Goal: Transaction & Acquisition: Purchase product/service

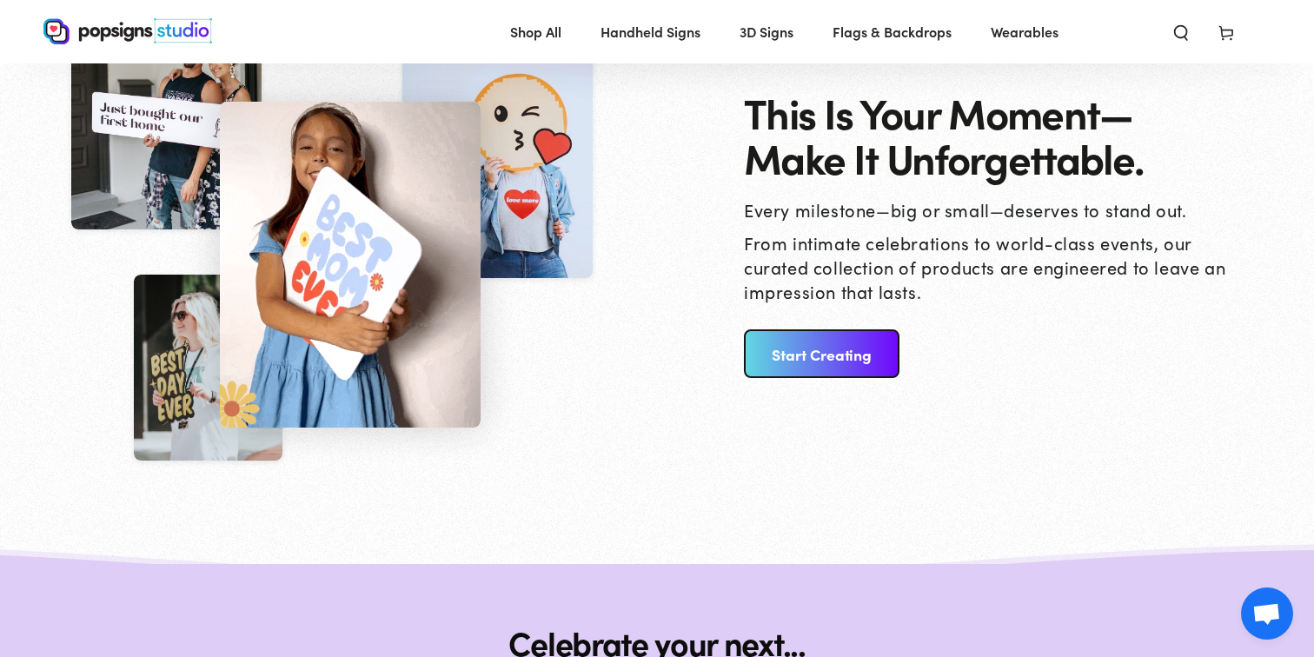
scroll to position [1854, 0]
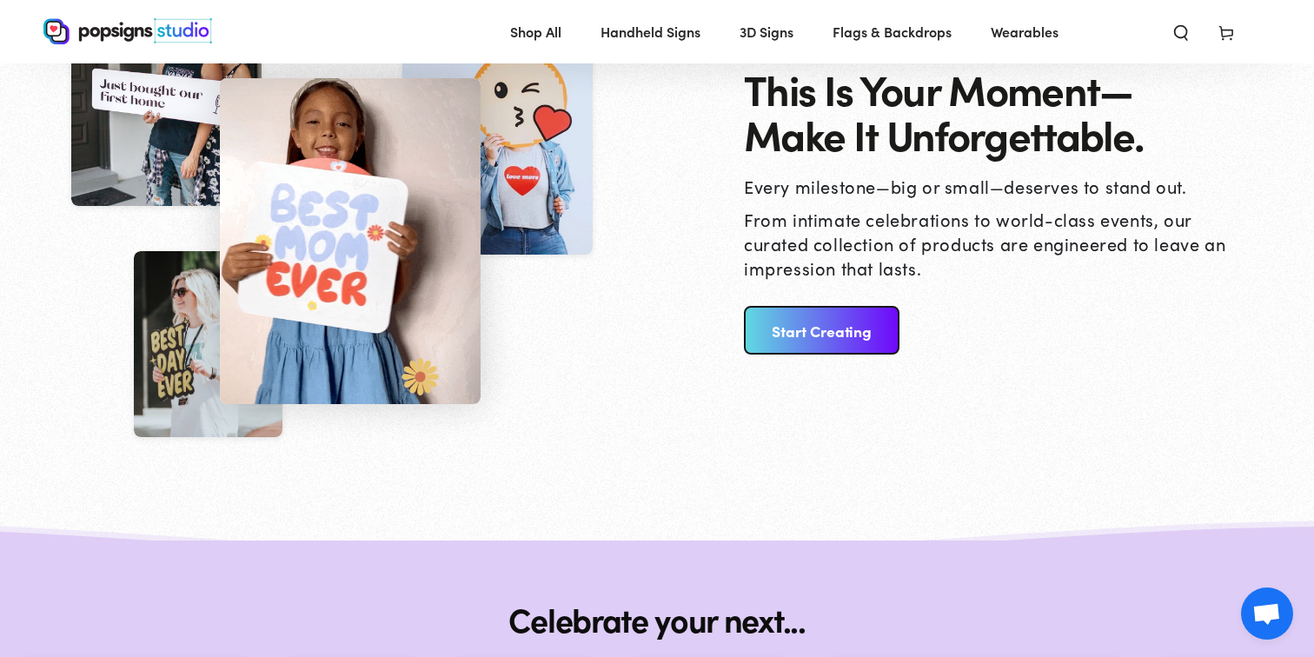
click at [865, 320] on link "Start Creating" at bounding box center [822, 330] width 156 height 49
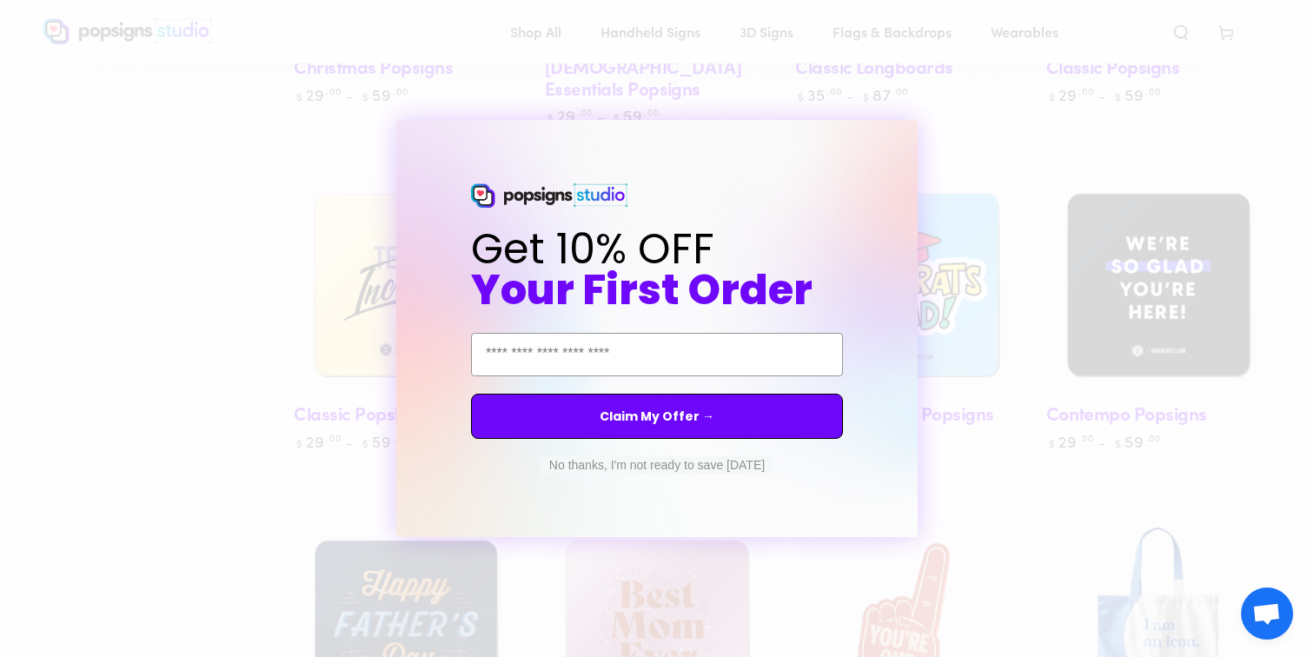
scroll to position [1235, 0]
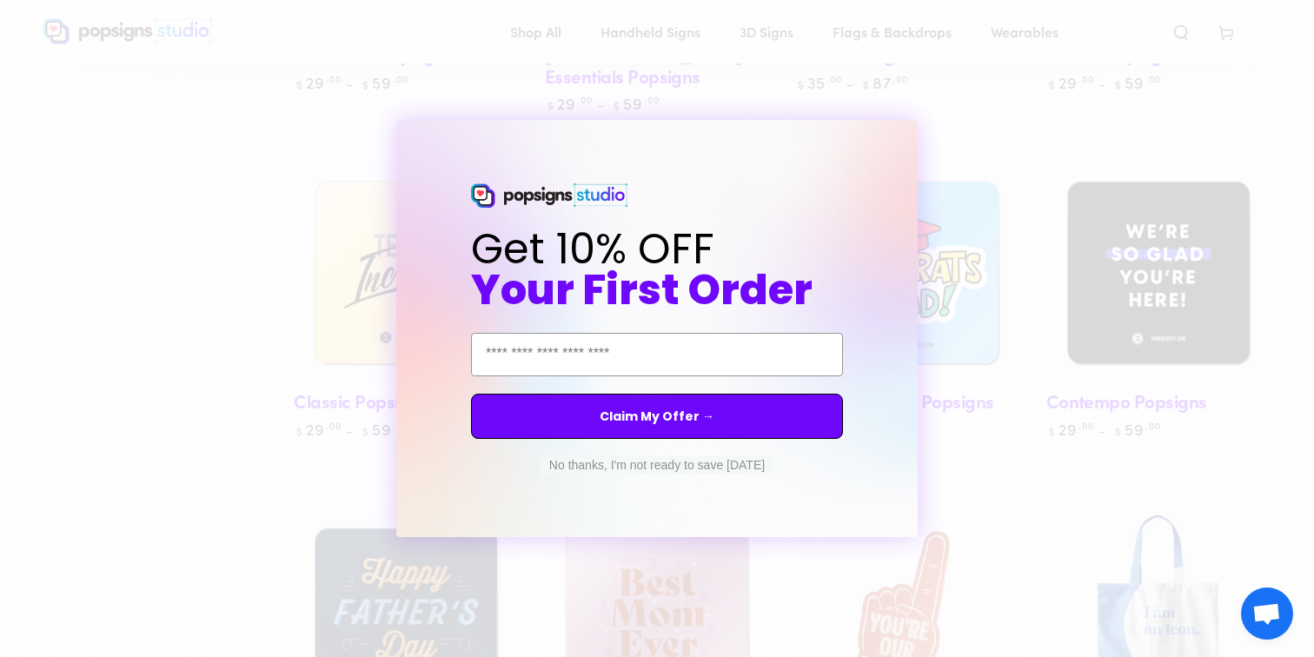
click at [701, 467] on button "No thanks, I'm not ready to save today" at bounding box center [656, 464] width 233 height 17
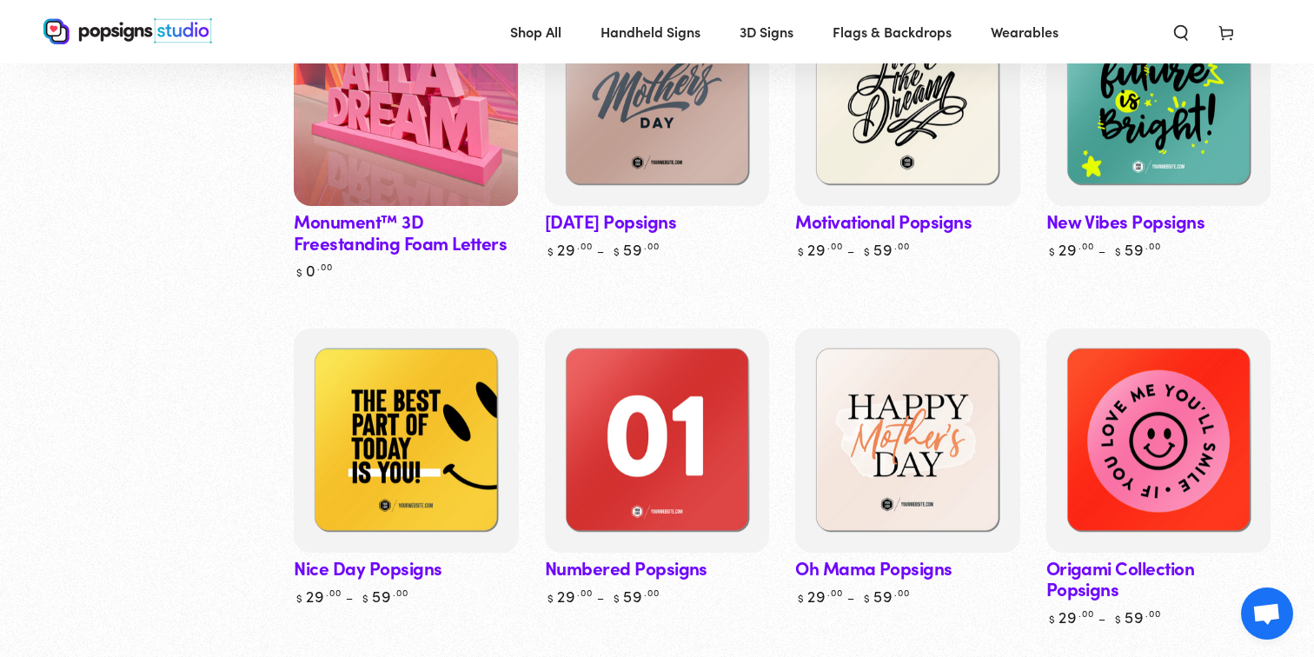
scroll to position [4933, 0]
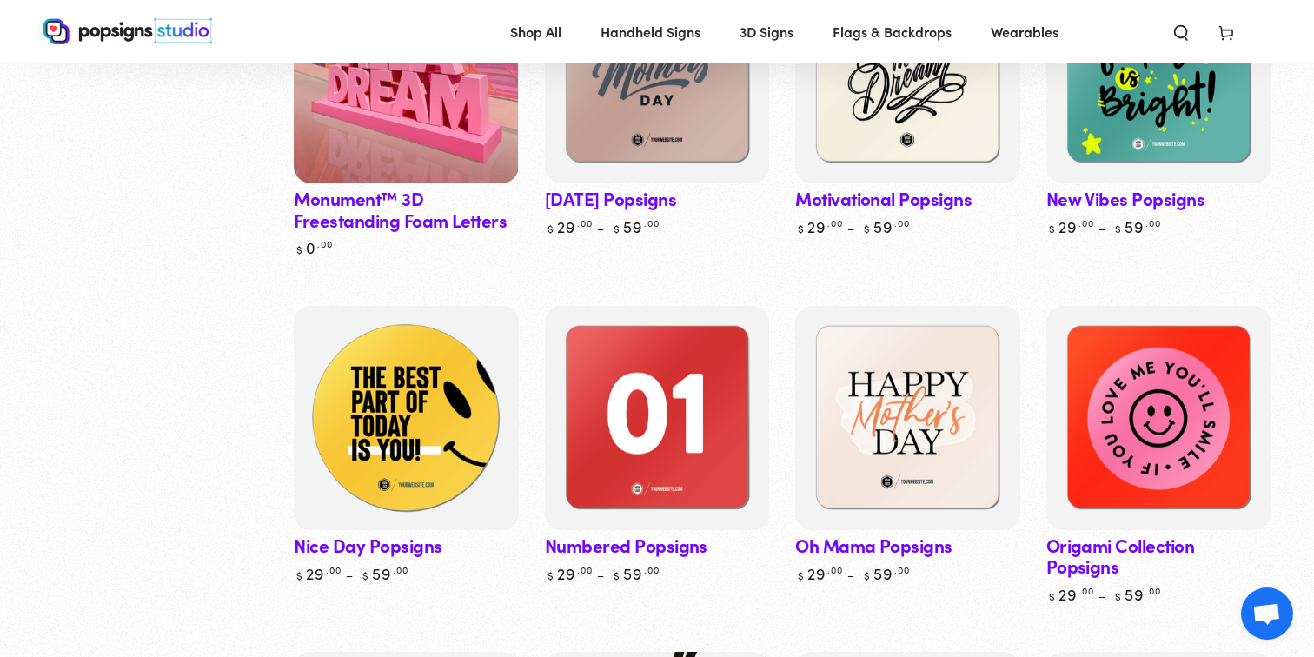
click at [395, 374] on img at bounding box center [406, 417] width 231 height 231
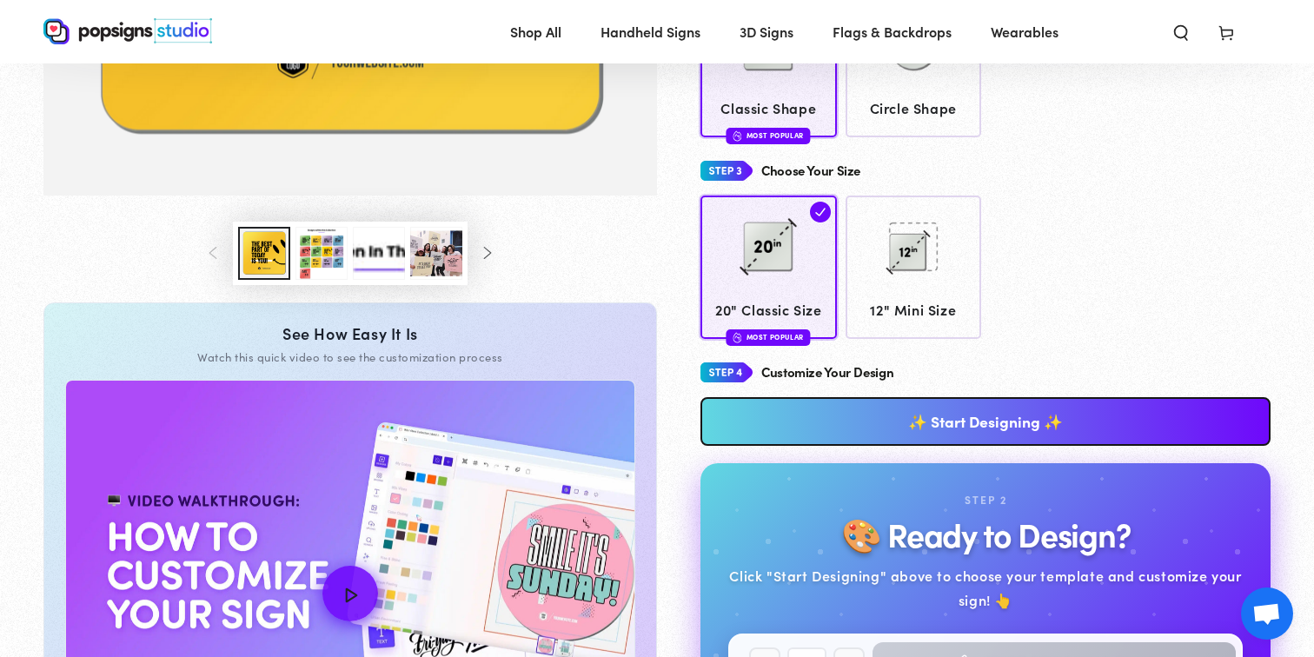
click at [1055, 427] on link "✨ Start Designing ✨" at bounding box center [985, 421] width 570 height 49
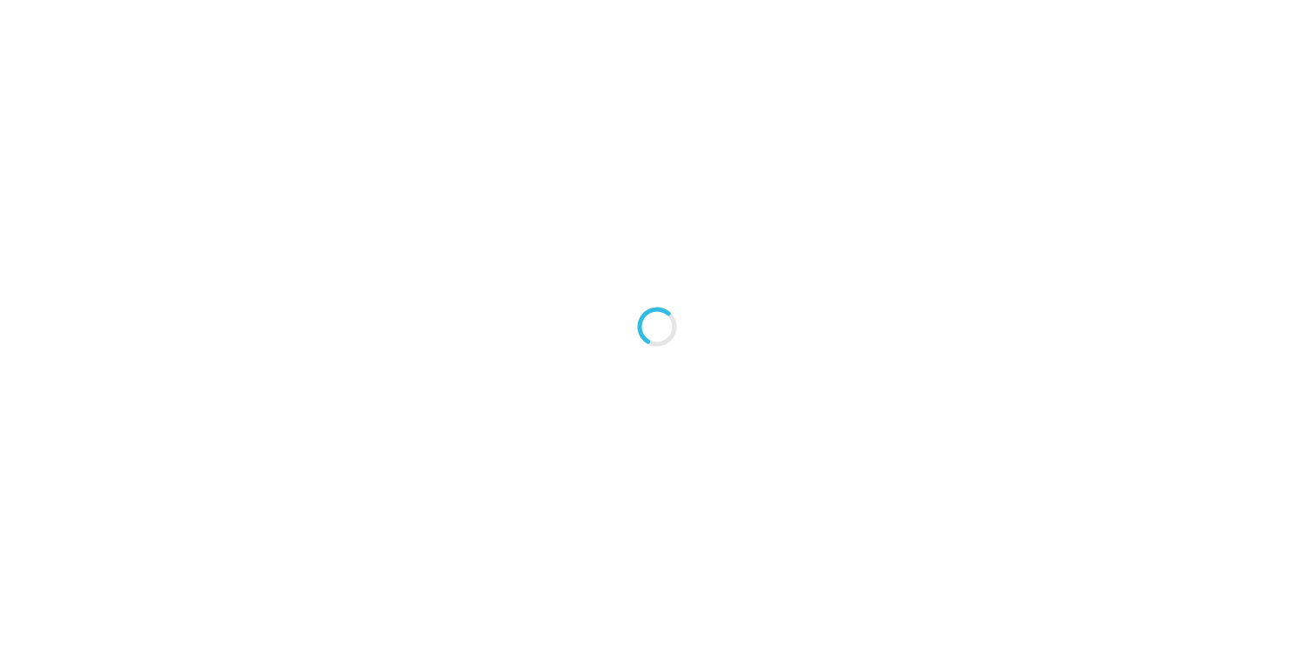
type textarea "An ancient tree with a door leading to a magical world"
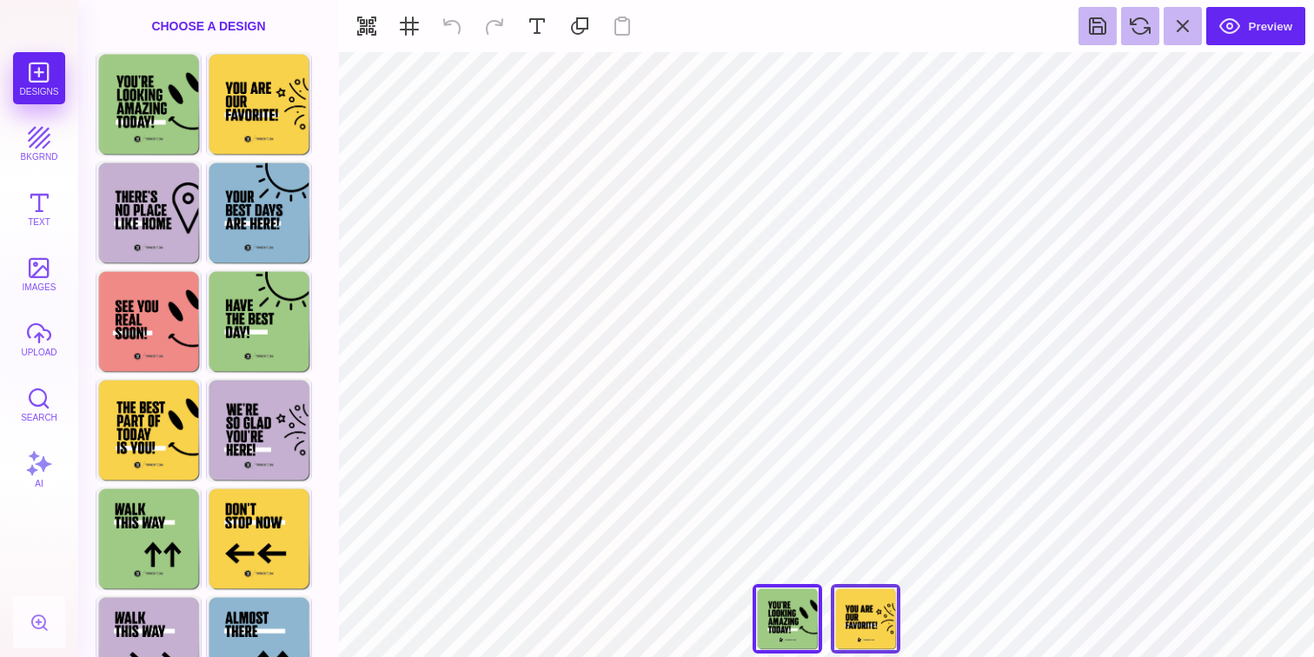
click at [882, 615] on div "You Are Our Favorite!" at bounding box center [866, 619] width 70 height 70
click at [796, 626] on div "You're Looking Amazing Today" at bounding box center [787, 619] width 70 height 70
click at [837, 626] on div "You Are Our Favorite!" at bounding box center [866, 619] width 70 height 70
click at [805, 632] on div "You're Looking Amazing Today" at bounding box center [787, 619] width 70 height 70
click at [858, 613] on div "You Are Our Favorite!" at bounding box center [866, 619] width 70 height 70
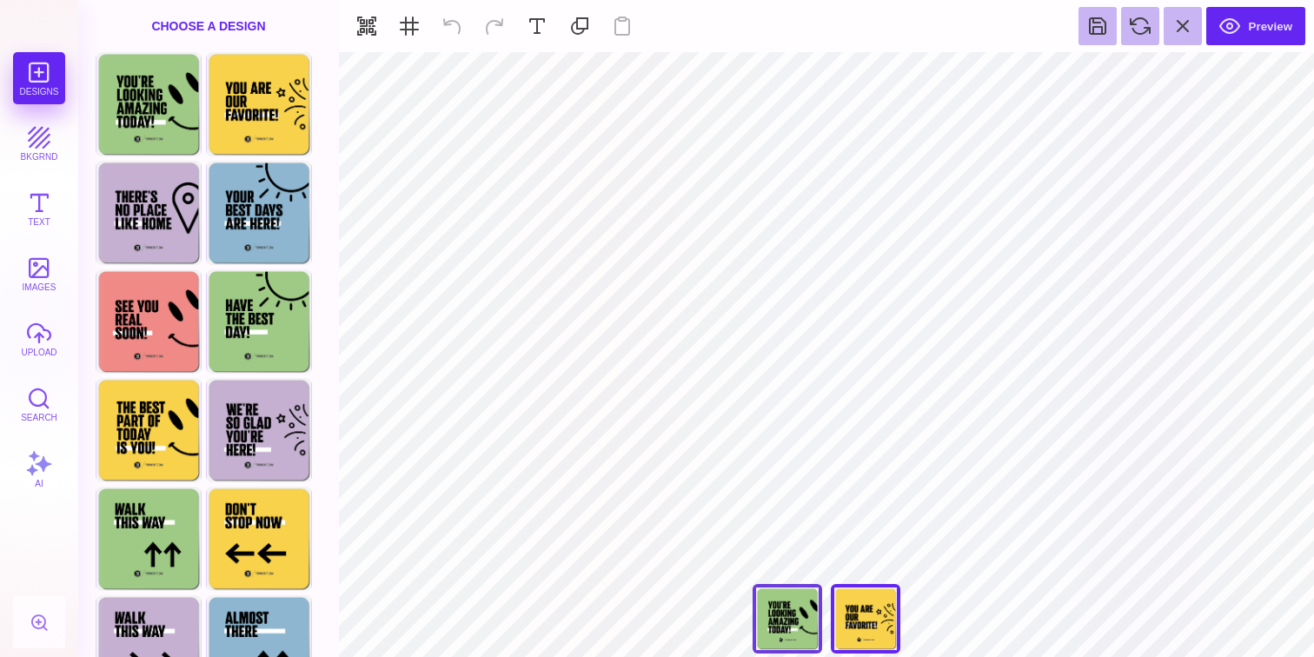
click at [762, 613] on div "You're Looking Amazing Today" at bounding box center [787, 619] width 70 height 70
type input "****"
type input "#000000"
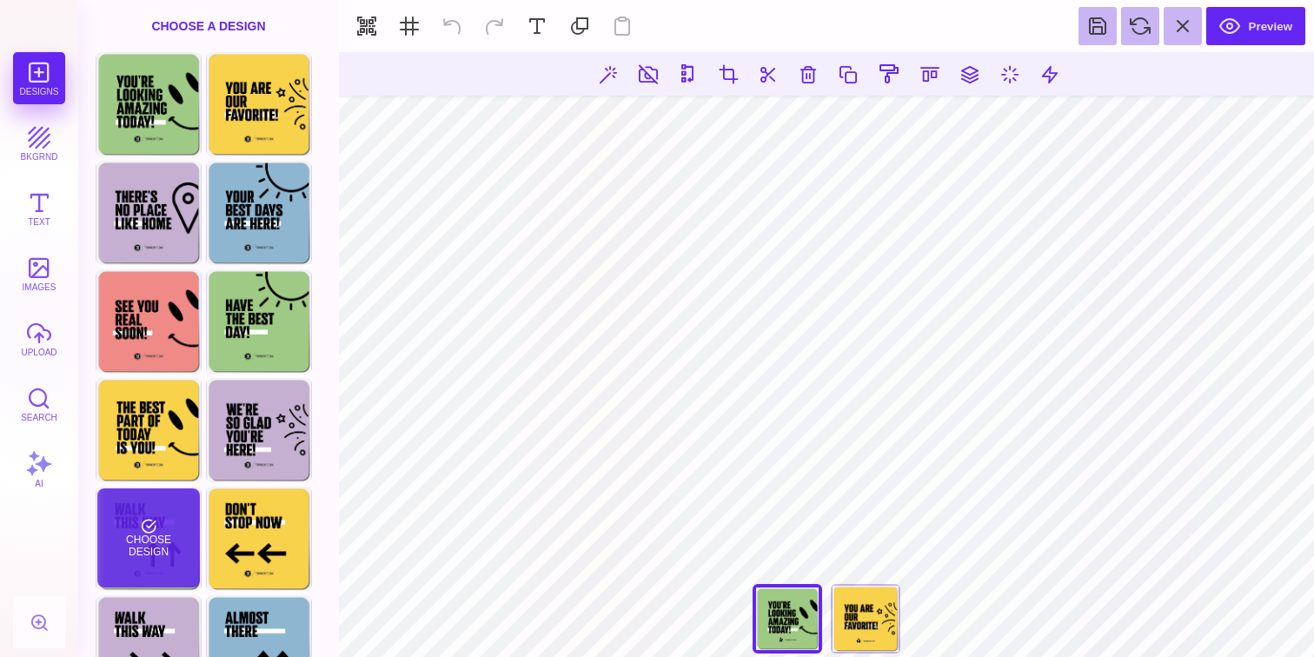
scroll to position [156, 0]
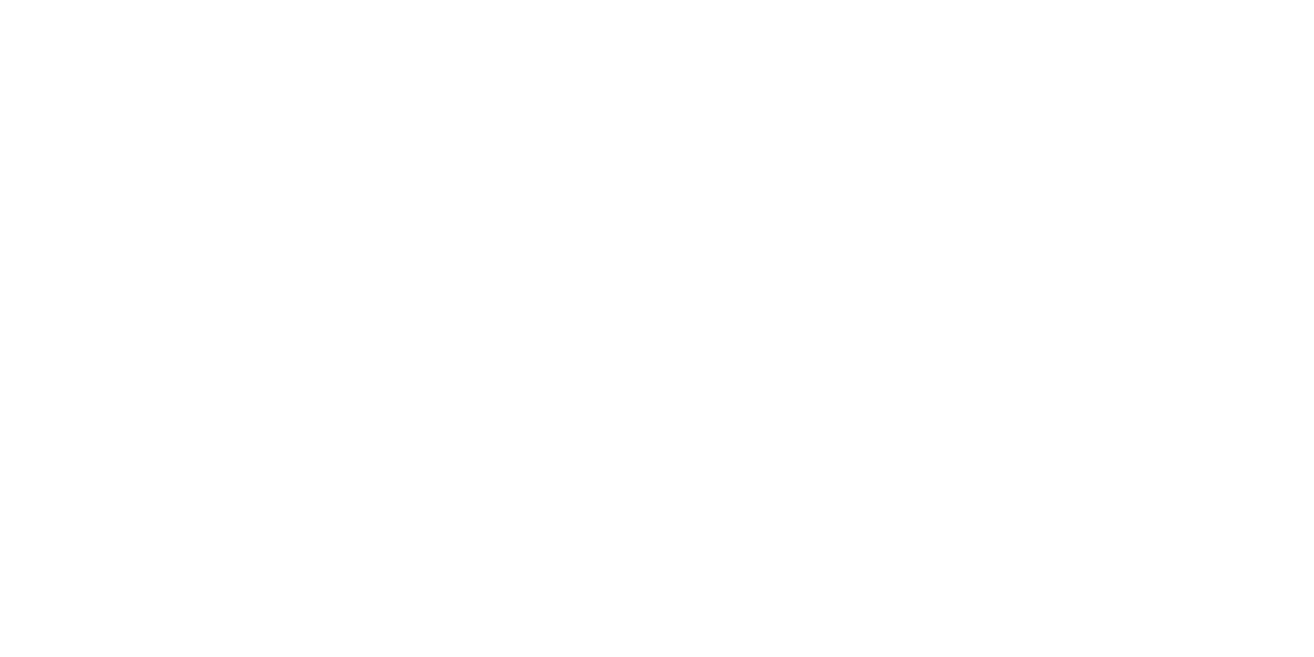
scroll to position [1854, 0]
